Goal: Task Accomplishment & Management: Manage account settings

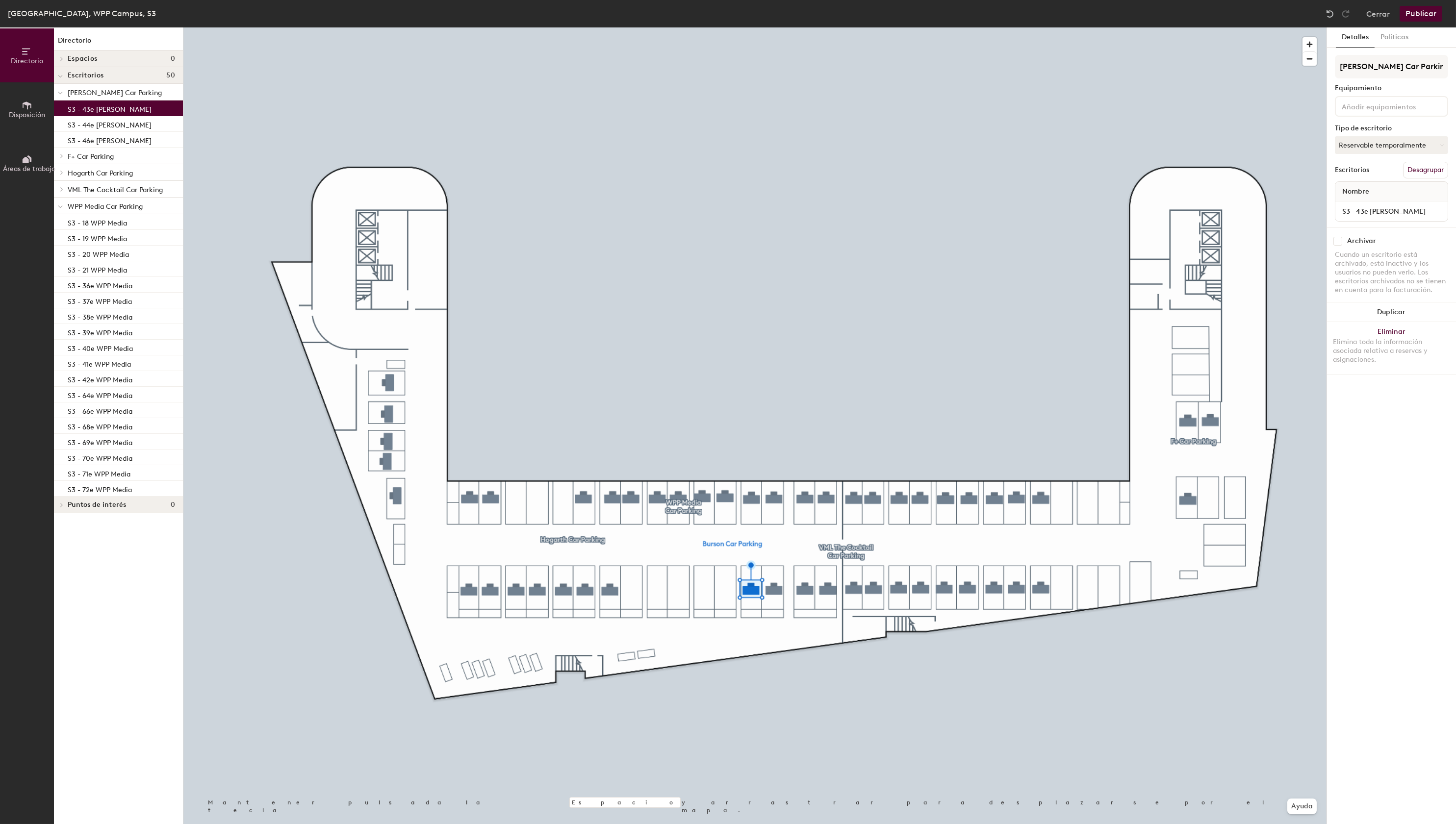
click at [61, 171] on icon at bounding box center [62, 172] width 2 height 4
click at [101, 270] on p "S3 - 63 Hogarth" at bounding box center [93, 267] width 51 height 11
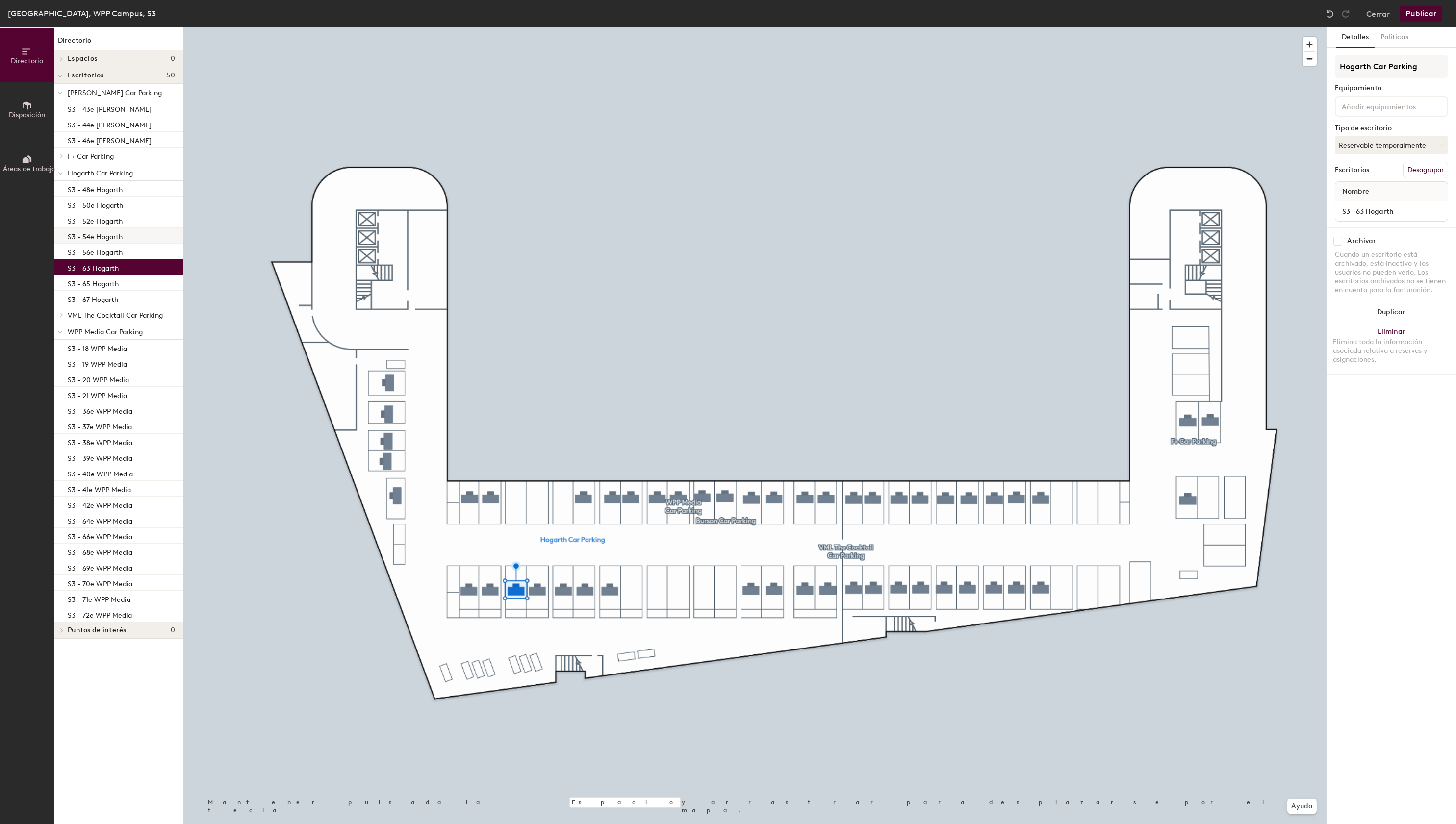
click at [103, 239] on p "S3 - 54e Hogarth" at bounding box center [95, 236] width 55 height 11
click at [102, 225] on p "S3 - 52e Hogarth" at bounding box center [95, 220] width 55 height 11
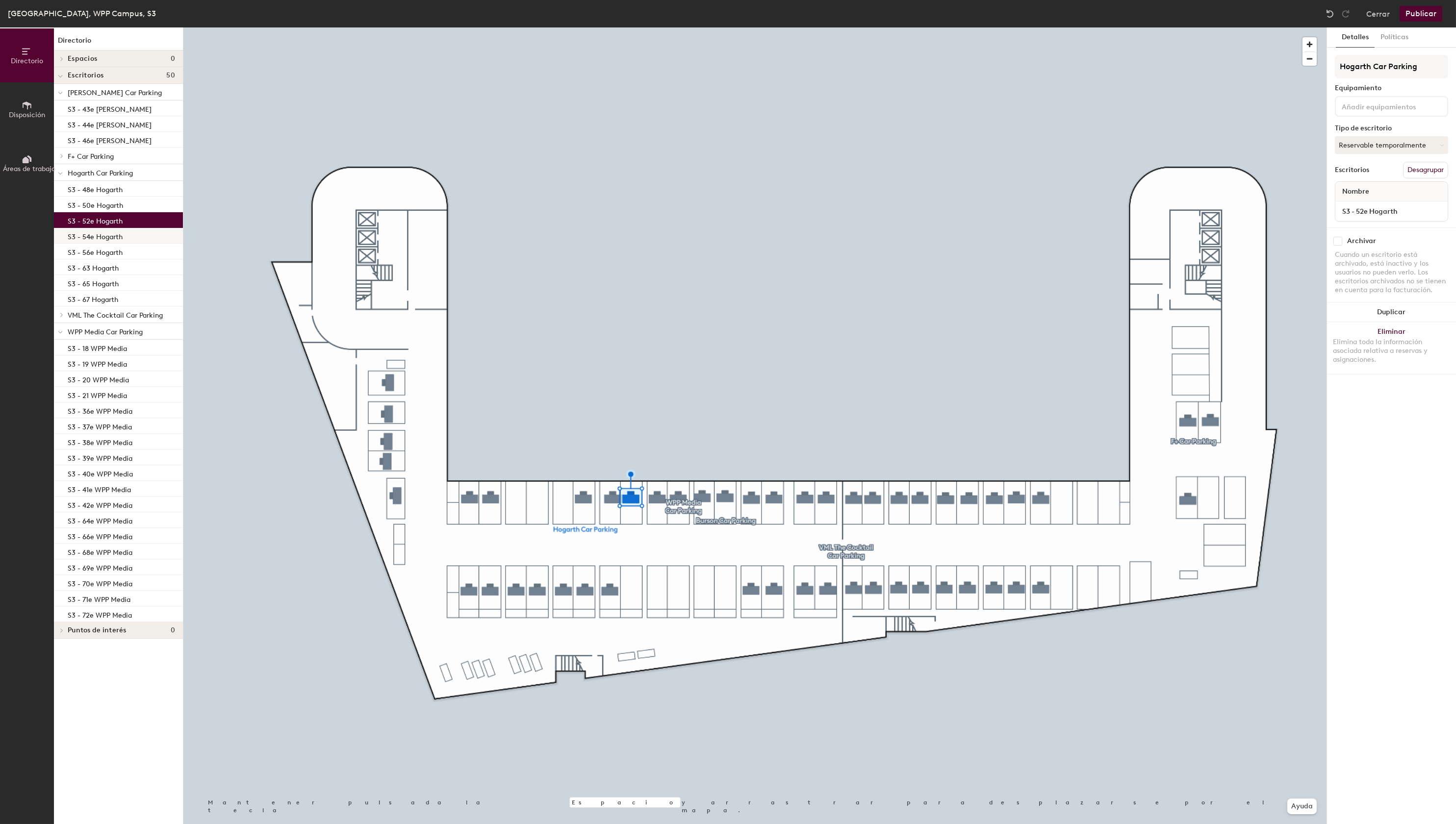
click at [104, 241] on p "S3 - 54e Hogarth" at bounding box center [95, 236] width 55 height 11
click at [106, 254] on p "S3 - 56e Hogarth" at bounding box center [95, 251] width 55 height 11
click at [1431, 12] on button "Publicar" at bounding box center [1420, 14] width 42 height 16
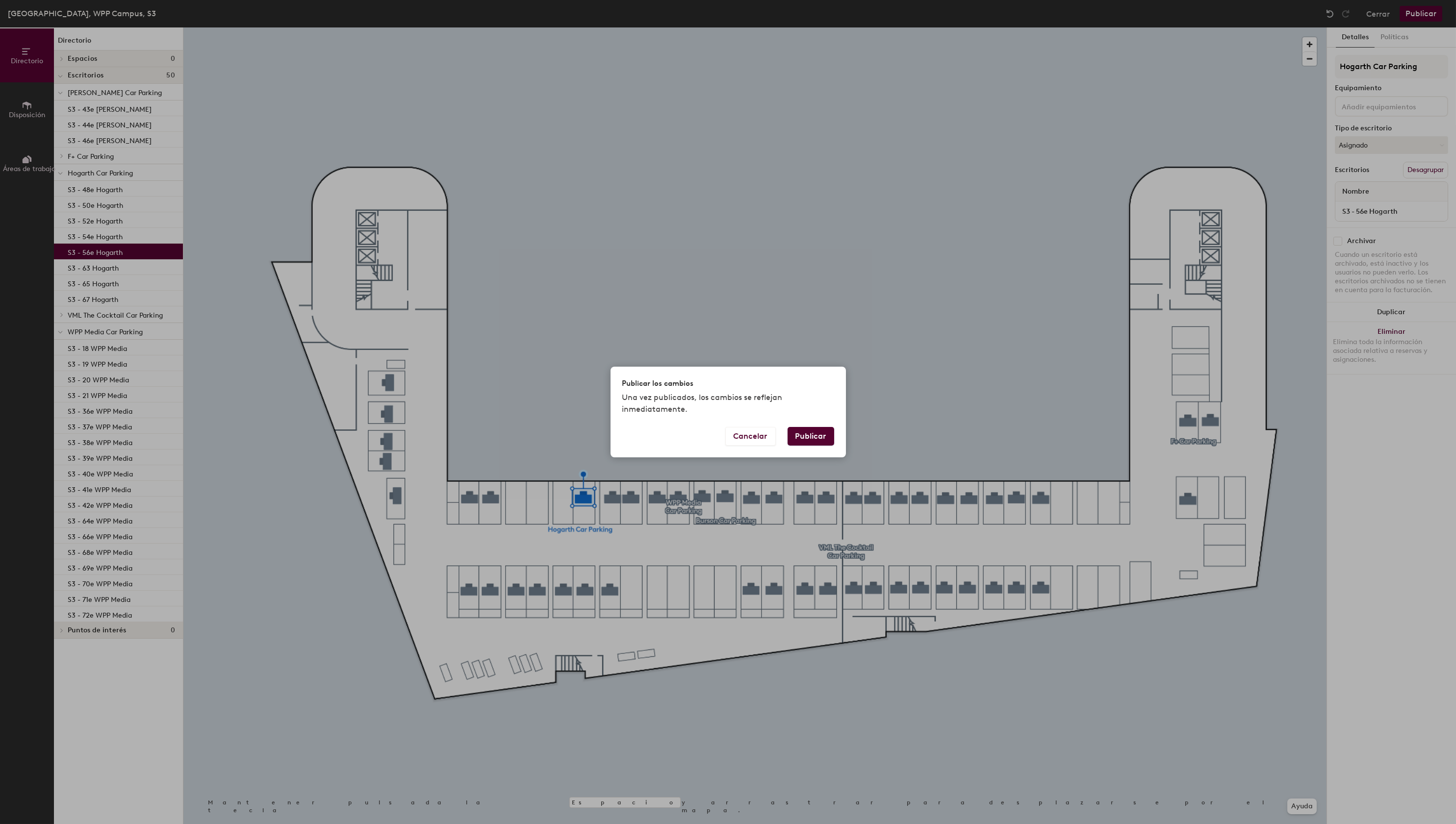
click at [827, 433] on button "Publicar" at bounding box center [811, 436] width 46 height 19
